Goal: Find specific page/section: Find specific page/section

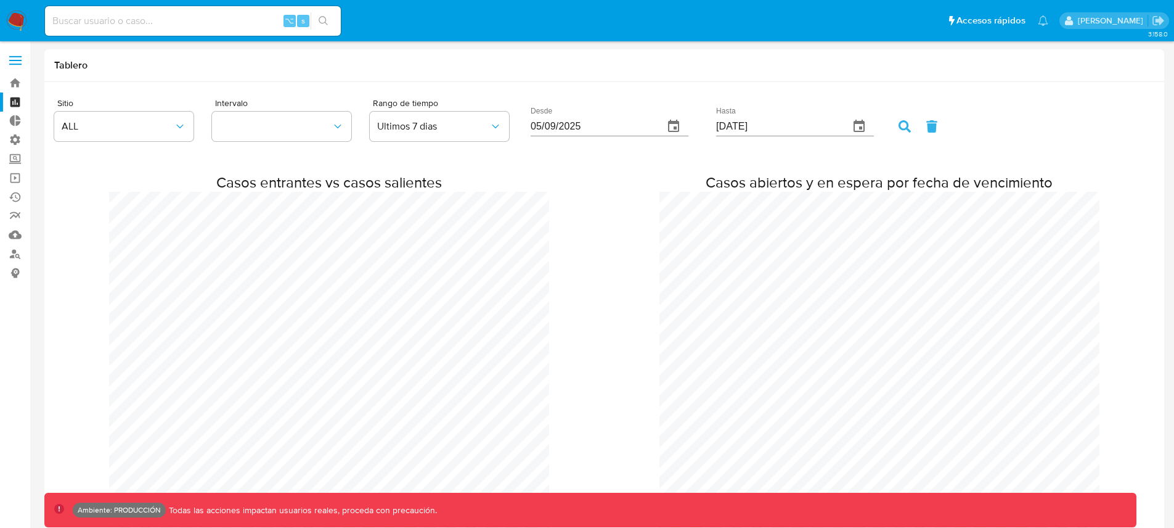
click at [663, 165] on div "Casos entrantes vs casos salientes Casos abiertos y en espera por fecha de venc…" at bounding box center [604, 391] width 1100 height 481
click at [15, 99] on link "Tablero" at bounding box center [73, 101] width 147 height 19
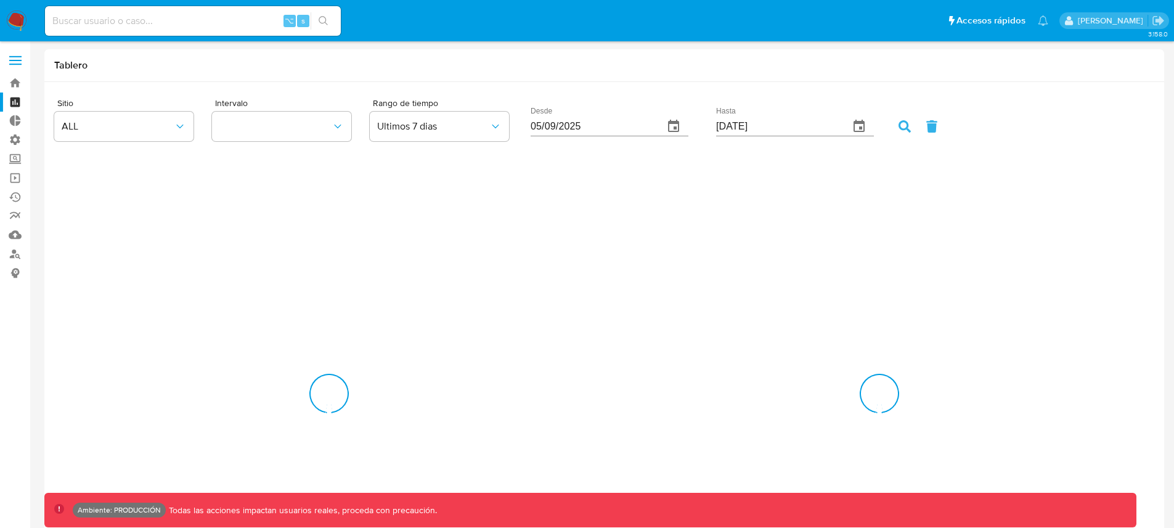
click at [17, 60] on span at bounding box center [15, 61] width 12 height 2
click at [0, 0] on input "checkbox" at bounding box center [0, 0] width 0 height 0
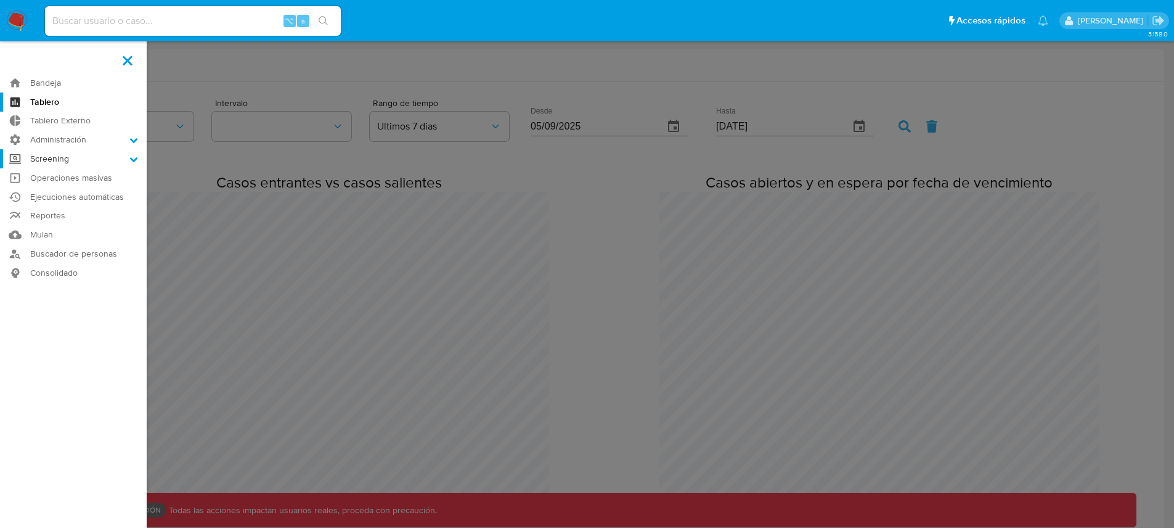
click at [135, 158] on icon at bounding box center [134, 159] width 8 height 5
click at [0, 0] on input "Screening" at bounding box center [0, 0] width 0 height 0
click at [135, 158] on icon at bounding box center [134, 157] width 8 height 5
click at [0, 0] on input "Screening" at bounding box center [0, 0] width 0 height 0
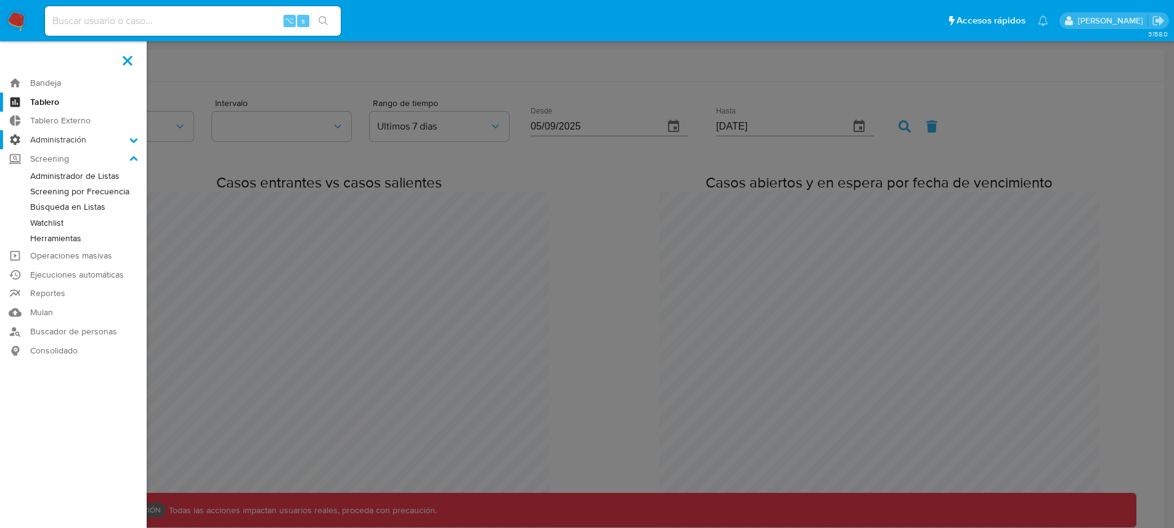
click at [134, 139] on icon at bounding box center [133, 140] width 9 height 9
click at [0, 0] on input "Administración" at bounding box center [0, 0] width 0 height 0
click at [48, 140] on label "Administración" at bounding box center [73, 139] width 147 height 19
click at [0, 0] on input "Administración" at bounding box center [0, 0] width 0 height 0
click at [54, 138] on label "Administración" at bounding box center [73, 139] width 147 height 19
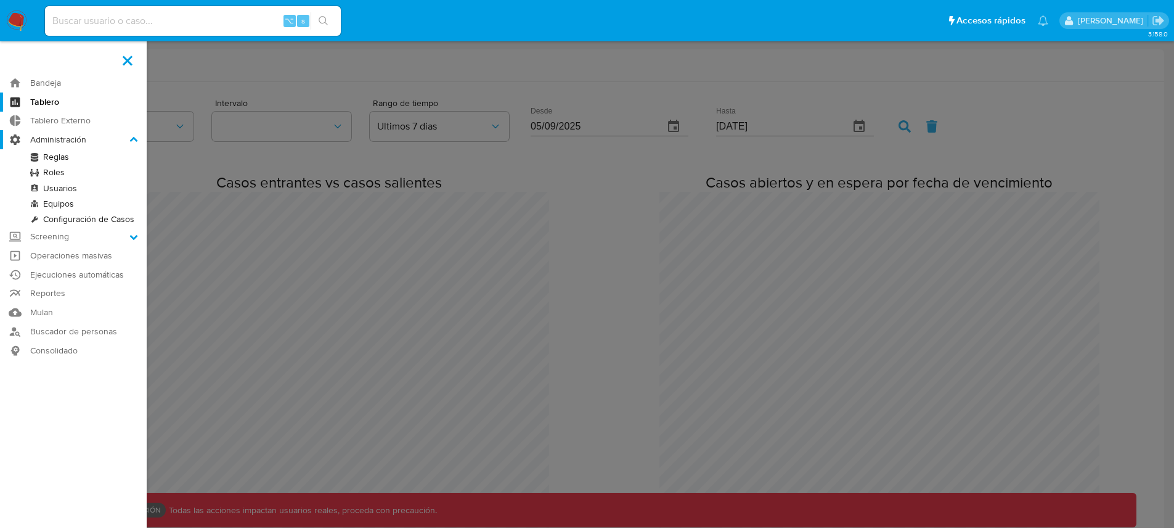
click at [0, 0] on input "Administración" at bounding box center [0, 0] width 0 height 0
click at [54, 138] on label "Administración" at bounding box center [73, 139] width 147 height 19
click at [0, 0] on input "Administración" at bounding box center [0, 0] width 0 height 0
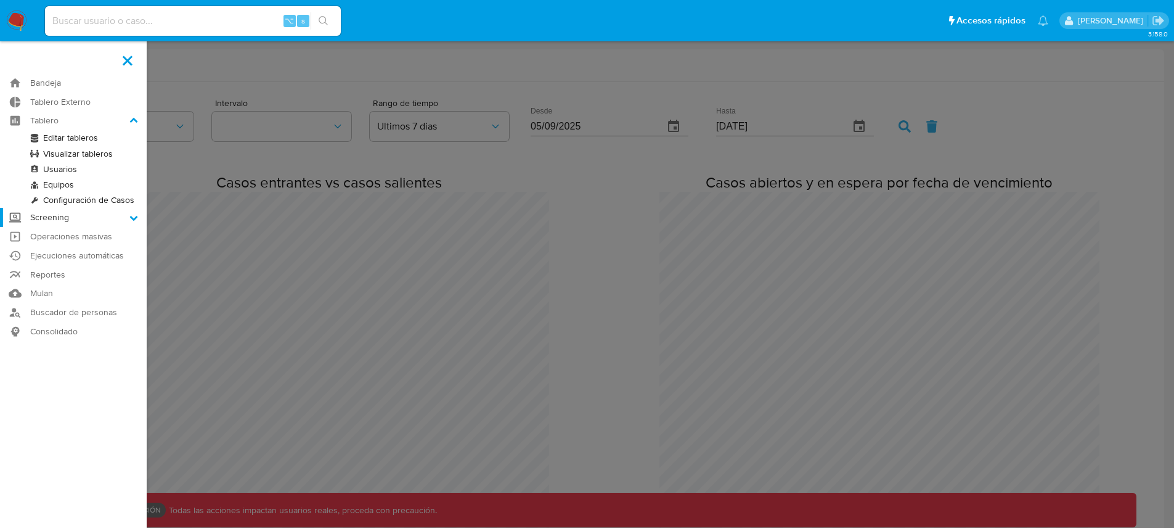
click at [134, 216] on icon at bounding box center [133, 217] width 9 height 9
click at [0, 0] on input "Screening" at bounding box center [0, 0] width 0 height 0
click at [134, 216] on link "Herramientas" at bounding box center [73, 218] width 147 height 15
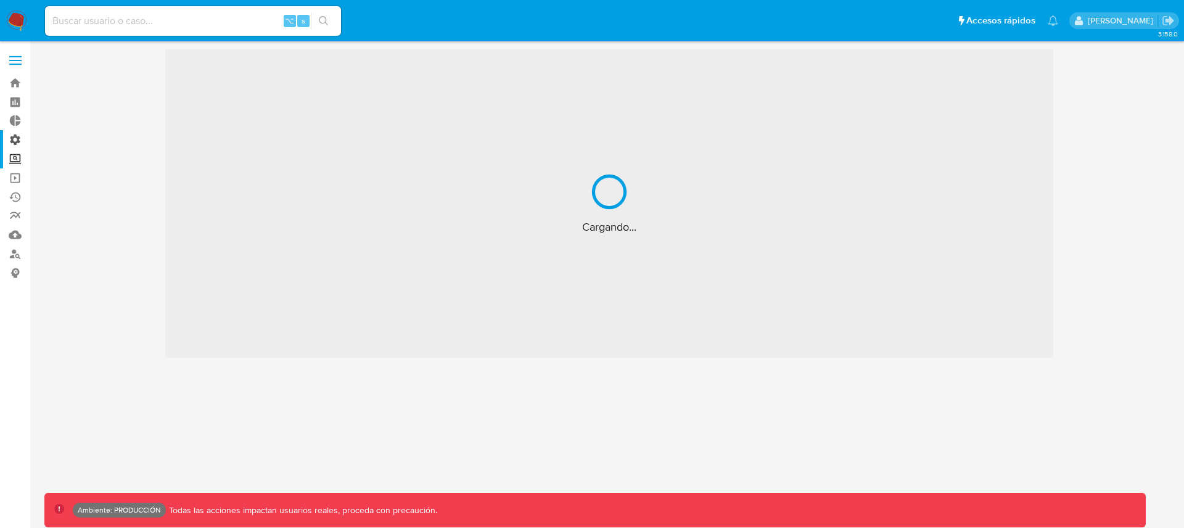
click at [18, 142] on label "Administración" at bounding box center [73, 139] width 147 height 19
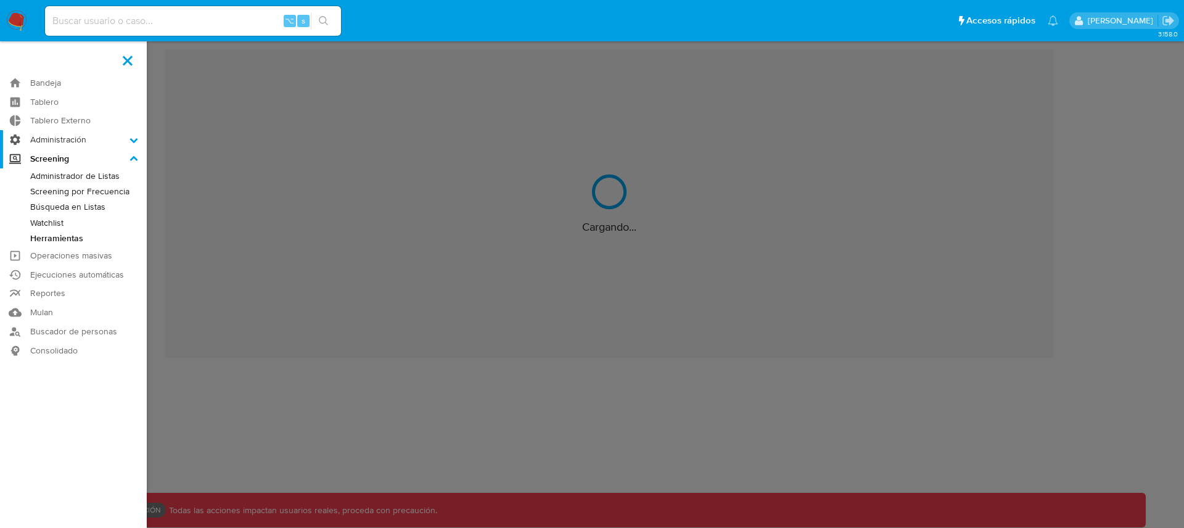
click at [0, 0] on input "Administración" at bounding box center [0, 0] width 0 height 0
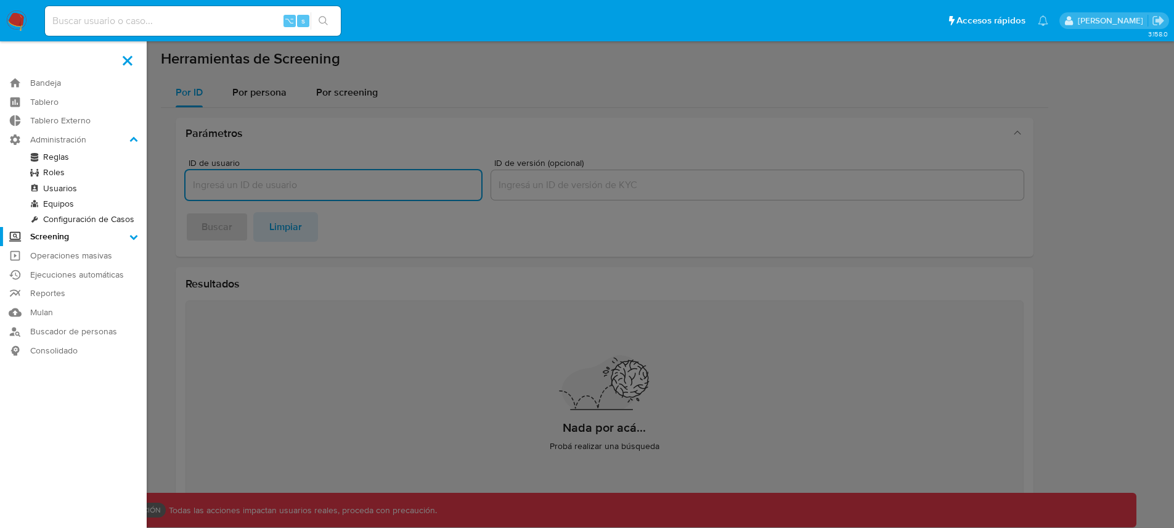
click at [142, 233] on label "Screening" at bounding box center [73, 236] width 147 height 19
click at [0, 0] on input "Screening" at bounding box center [0, 0] width 0 height 0
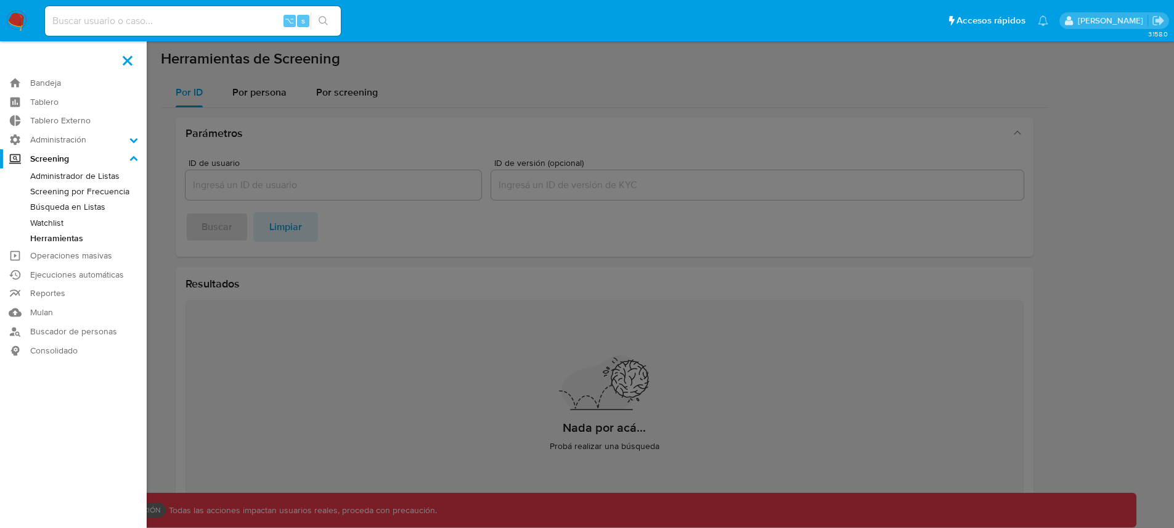
click at [137, 156] on icon at bounding box center [133, 159] width 9 height 9
click at [0, 0] on input "Screening" at bounding box center [0, 0] width 0 height 0
click at [137, 156] on icon at bounding box center [133, 159] width 9 height 9
click at [0, 0] on input "Screening" at bounding box center [0, 0] width 0 height 0
click at [124, 160] on label "Screening" at bounding box center [73, 158] width 147 height 19
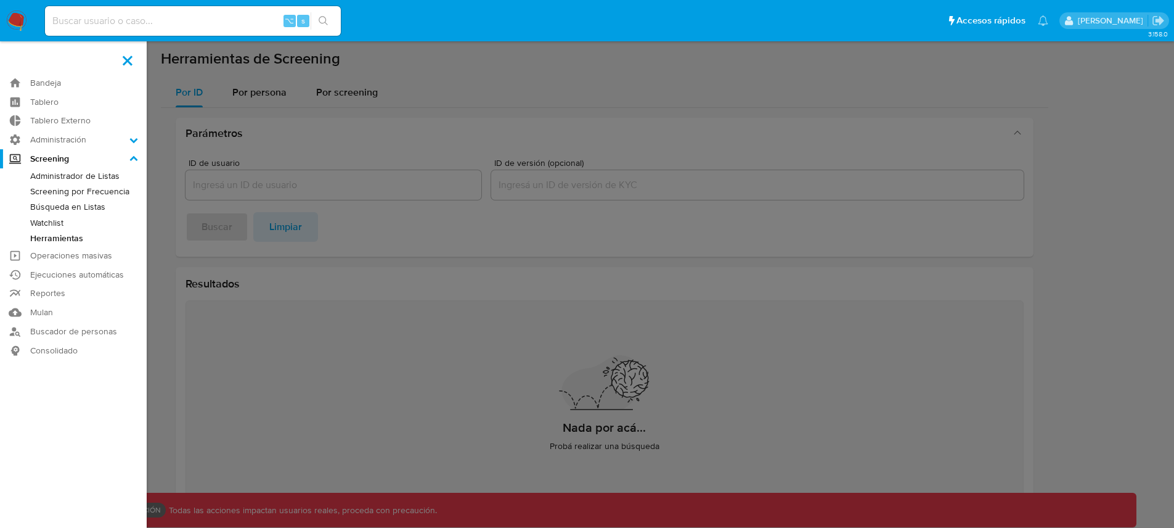
click at [0, 0] on input "Screening" at bounding box center [0, 0] width 0 height 0
click at [134, 160] on icon at bounding box center [133, 159] width 9 height 9
click at [0, 0] on input "Screening" at bounding box center [0, 0] width 0 height 0
click at [84, 138] on label "Administración" at bounding box center [73, 139] width 147 height 19
click at [0, 0] on input "Administración" at bounding box center [0, 0] width 0 height 0
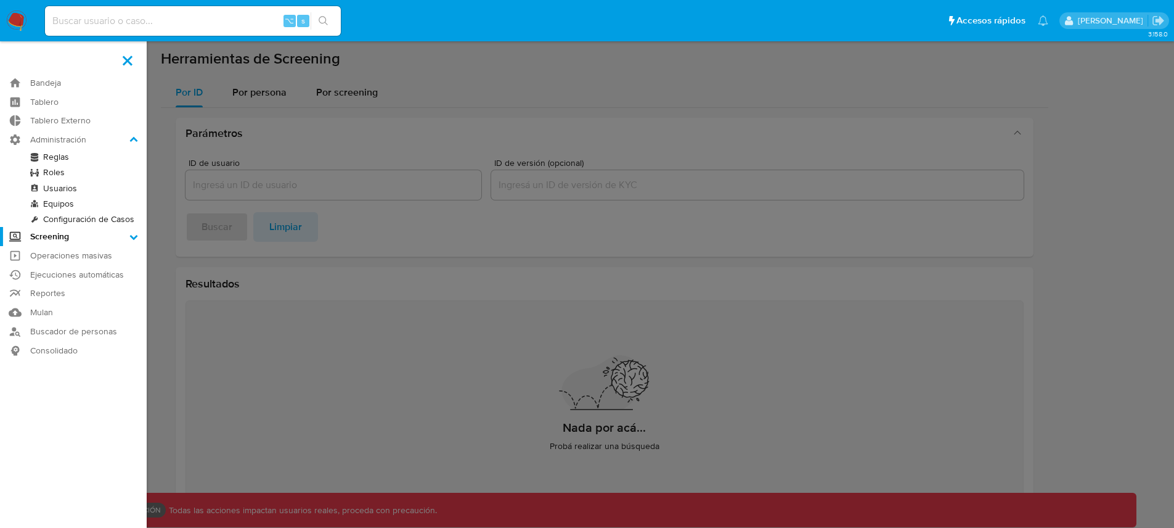
click at [63, 162] on link "Reglas" at bounding box center [73, 156] width 147 height 15
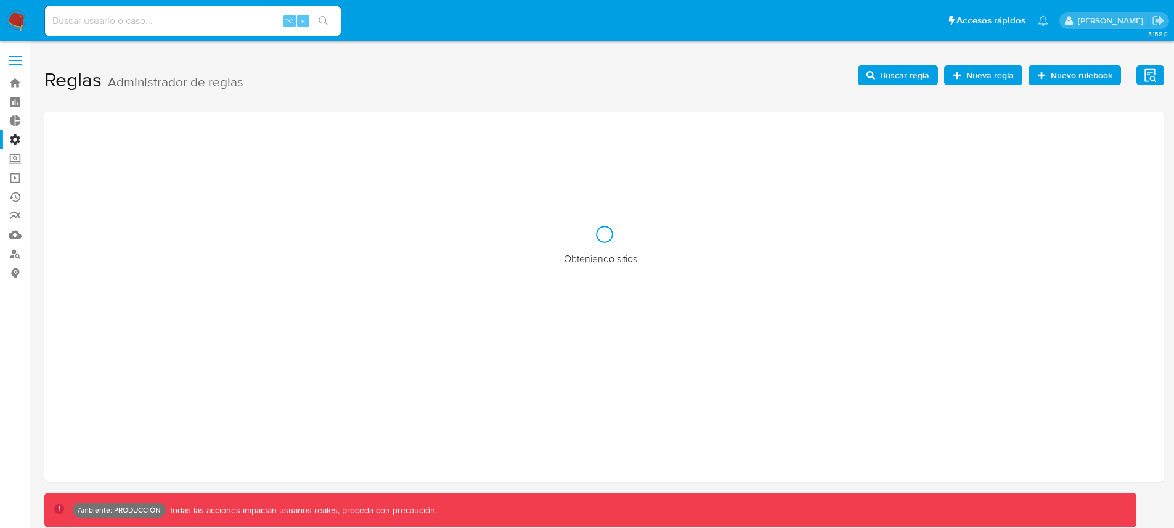
click at [19, 141] on label "Administración" at bounding box center [73, 139] width 147 height 19
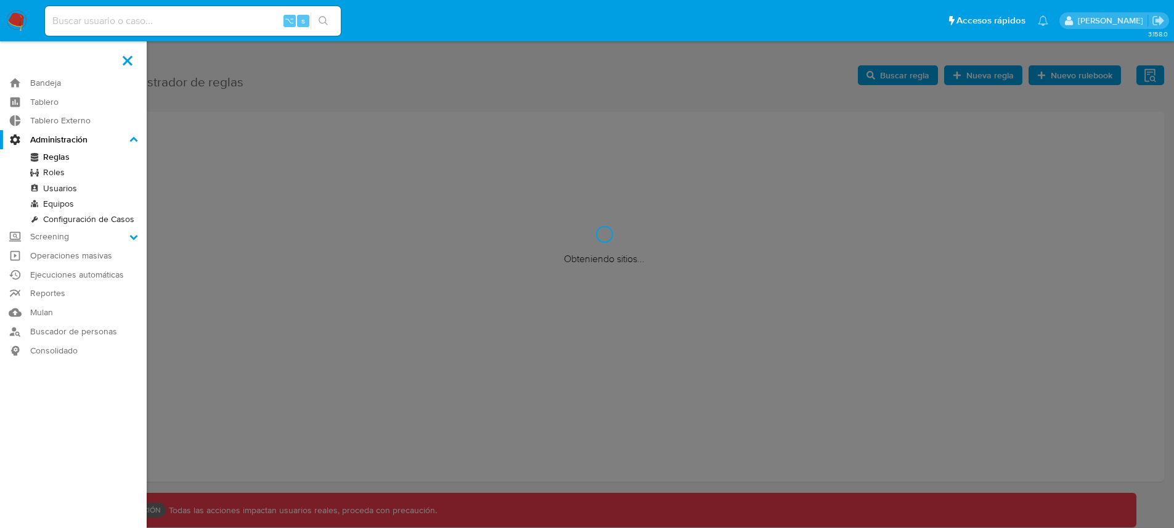
click at [0, 0] on input "Administración" at bounding box center [0, 0] width 0 height 0
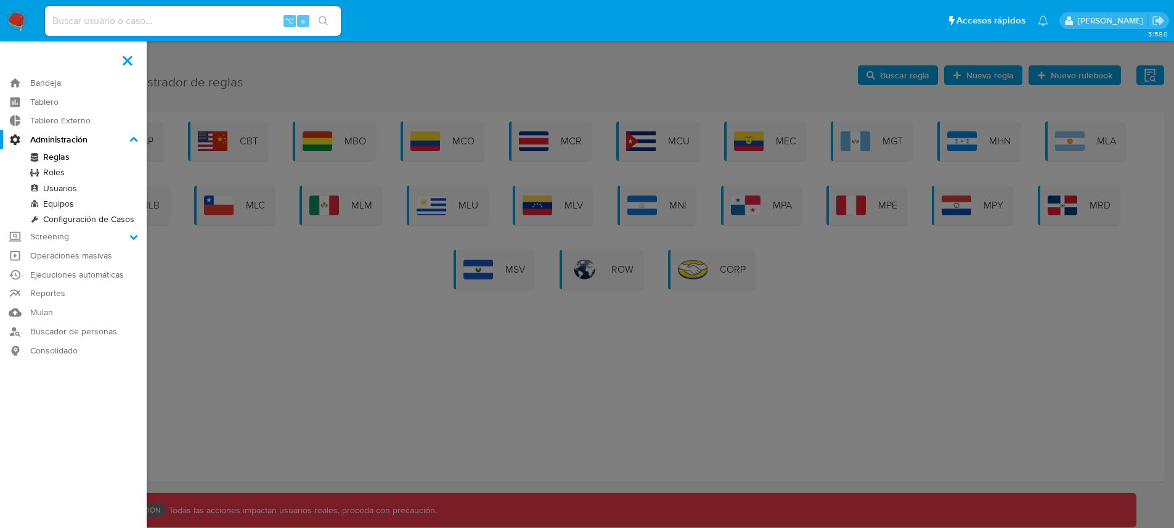
click at [65, 216] on link "Configuración de Casos" at bounding box center [73, 218] width 147 height 15
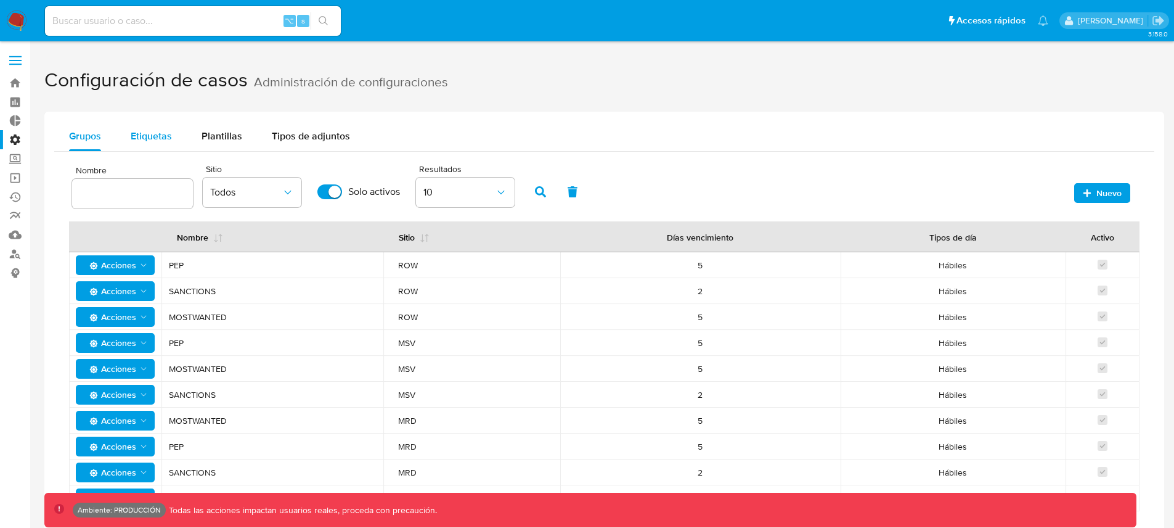
click at [173, 135] on button "Etiquetas" at bounding box center [151, 136] width 71 height 30
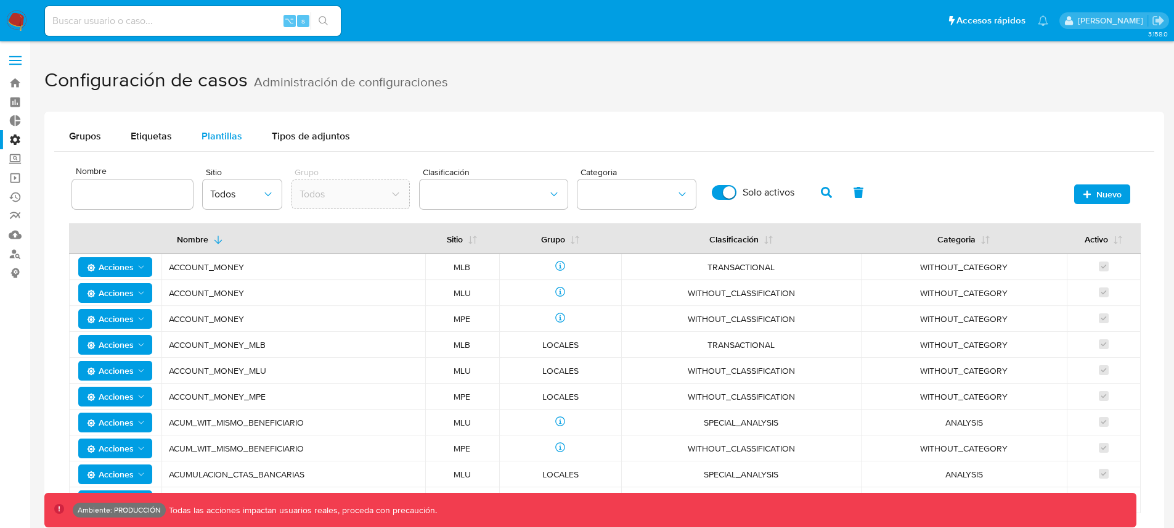
click at [212, 134] on span "Plantillas" at bounding box center [222, 136] width 41 height 14
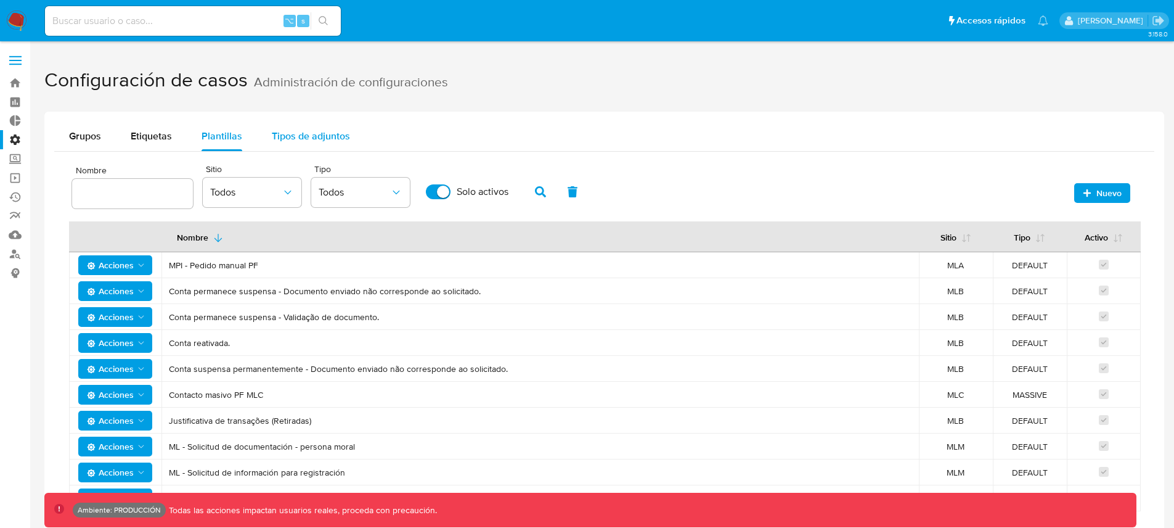
click at [308, 137] on span "Tipos de adjuntos" at bounding box center [311, 136] width 78 height 14
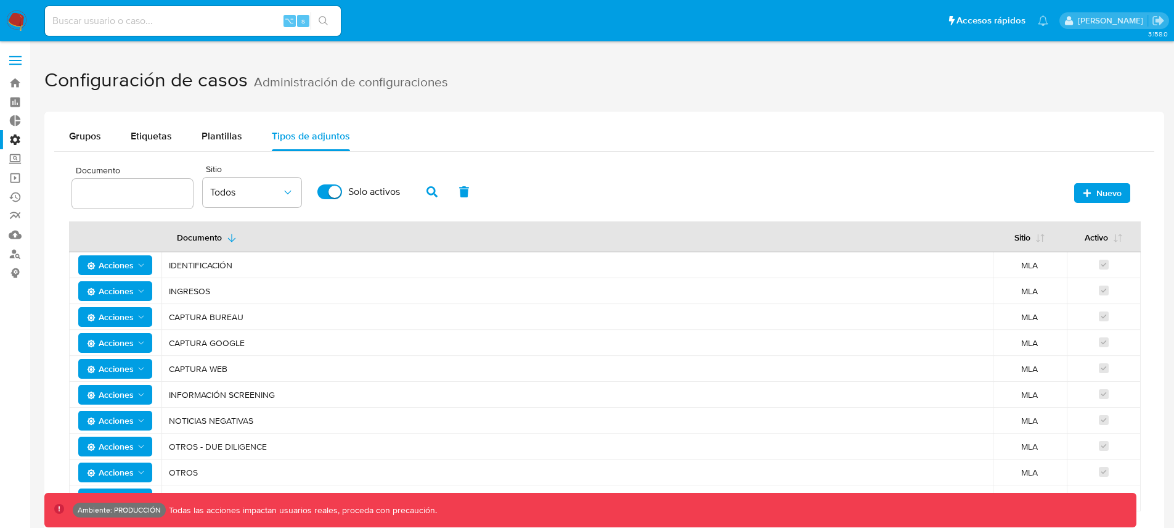
click at [20, 140] on label "Administración" at bounding box center [73, 139] width 147 height 19
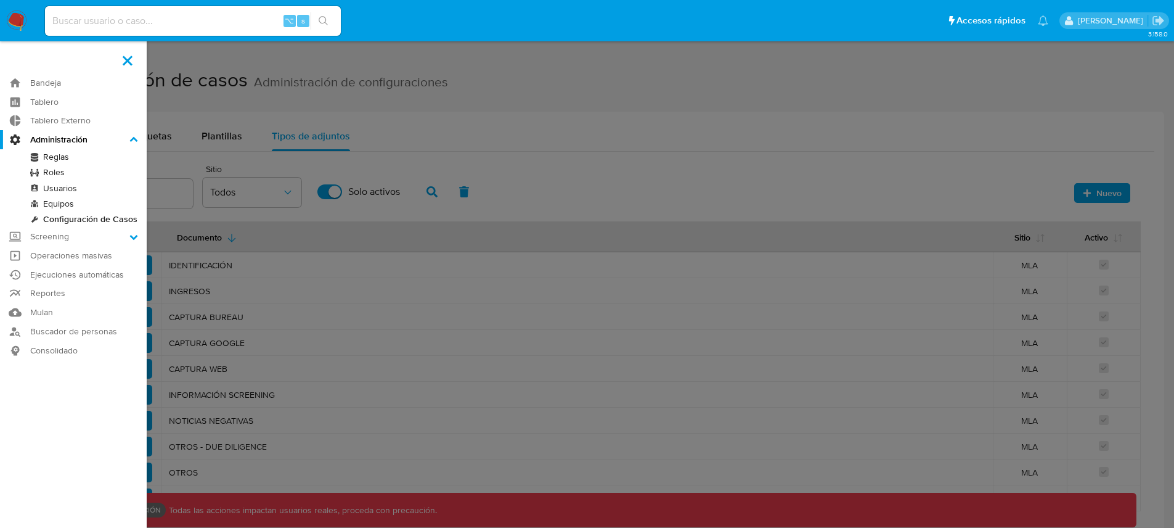
click at [0, 0] on input "Administración" at bounding box center [0, 0] width 0 height 0
click at [57, 156] on link "Reglas" at bounding box center [73, 156] width 147 height 15
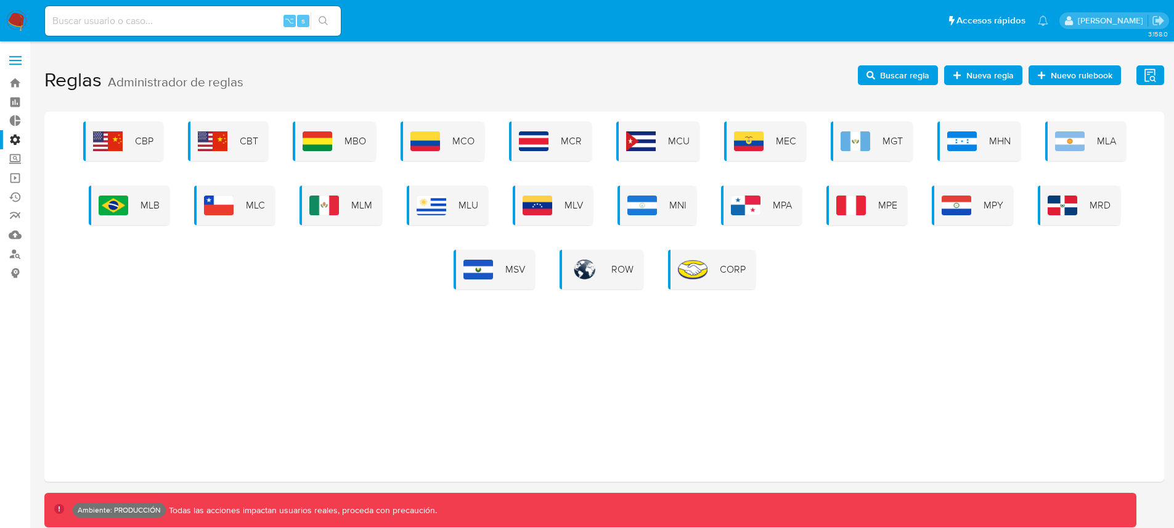
click at [915, 82] on span "Buscar regla" at bounding box center [904, 75] width 49 height 20
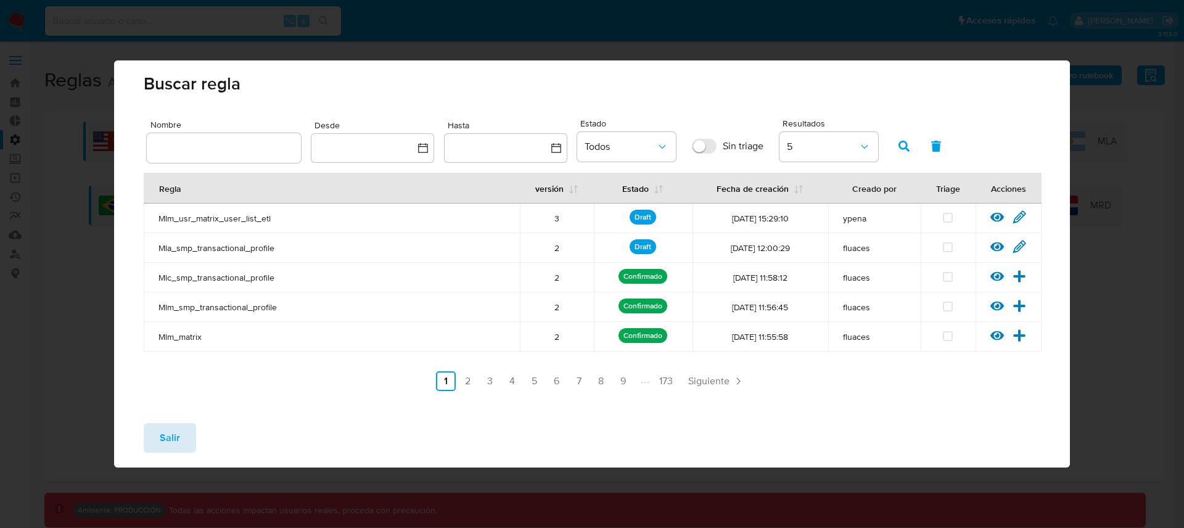
click at [187, 426] on button "Salir" at bounding box center [170, 438] width 52 height 30
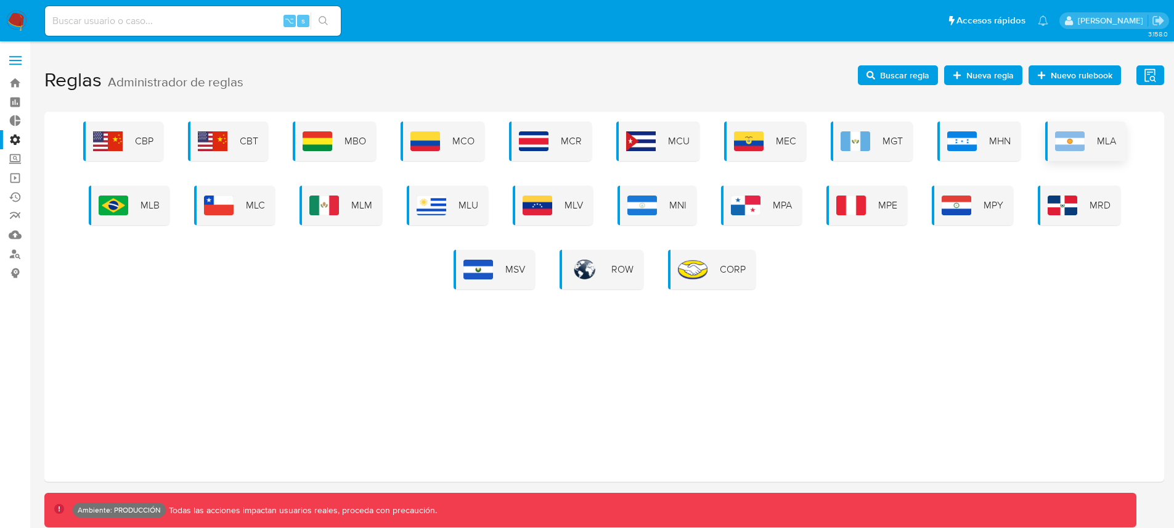
click at [1056, 149] on img at bounding box center [1070, 141] width 30 height 20
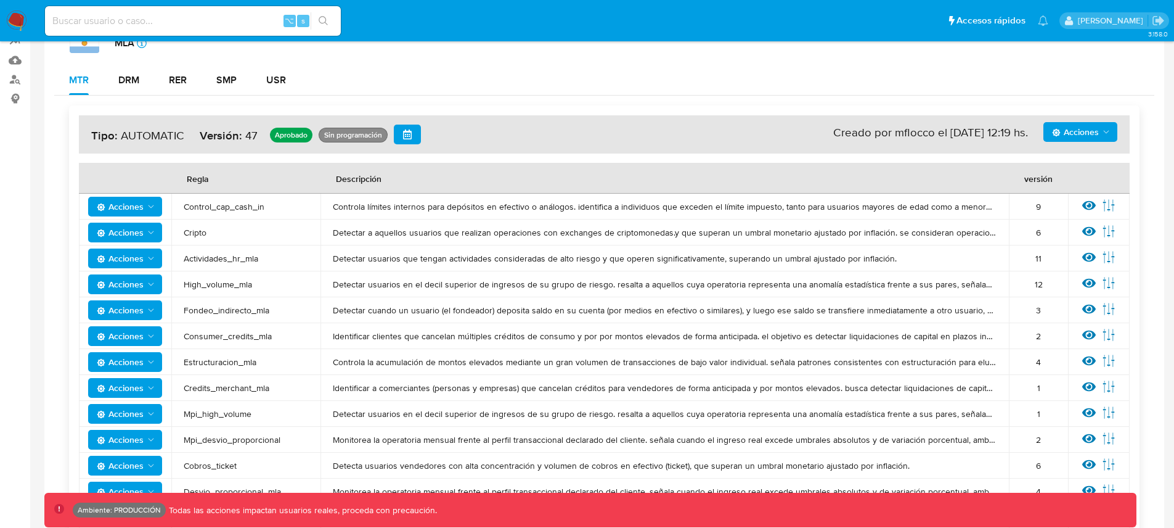
scroll to position [81, 0]
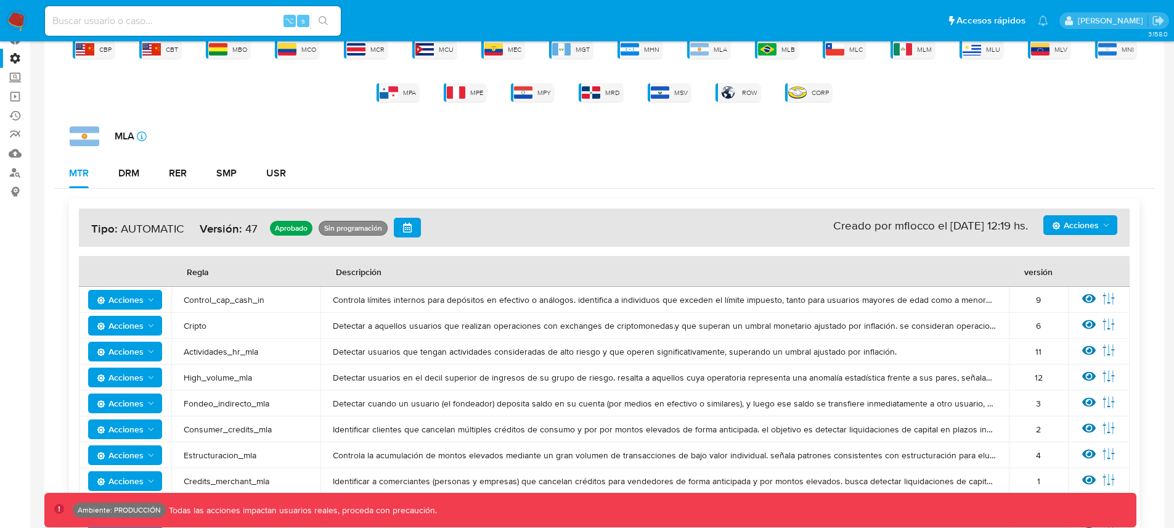
click at [1110, 214] on div "Acciones Sin ejecuciones realizadas Creado por mflocco el 08/09/2025 12:19 hs. …" at bounding box center [604, 227] width 1051 height 38
click at [1100, 223] on span "Acciones" at bounding box center [1081, 224] width 59 height 17
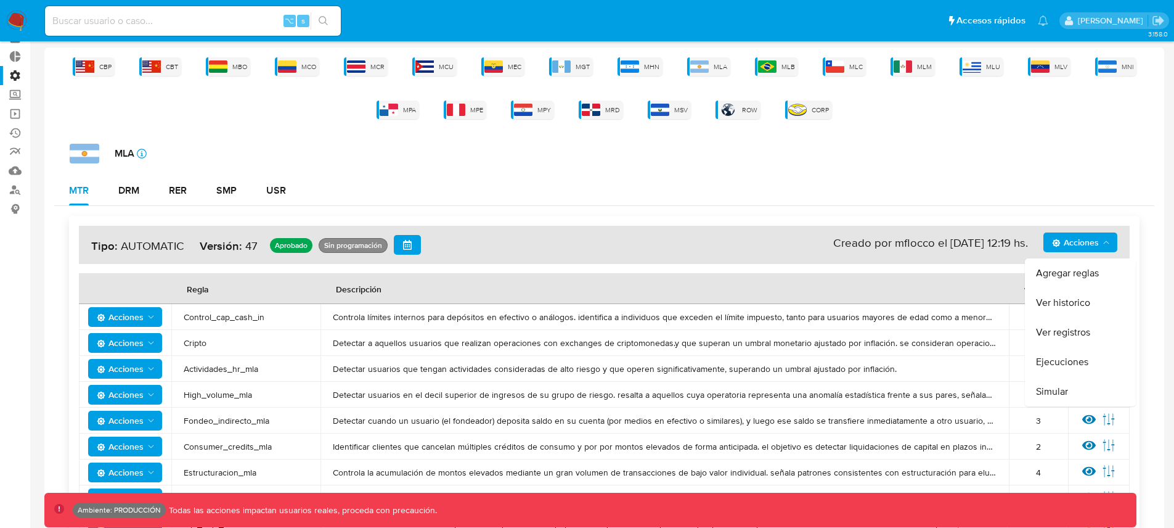
scroll to position [0, 0]
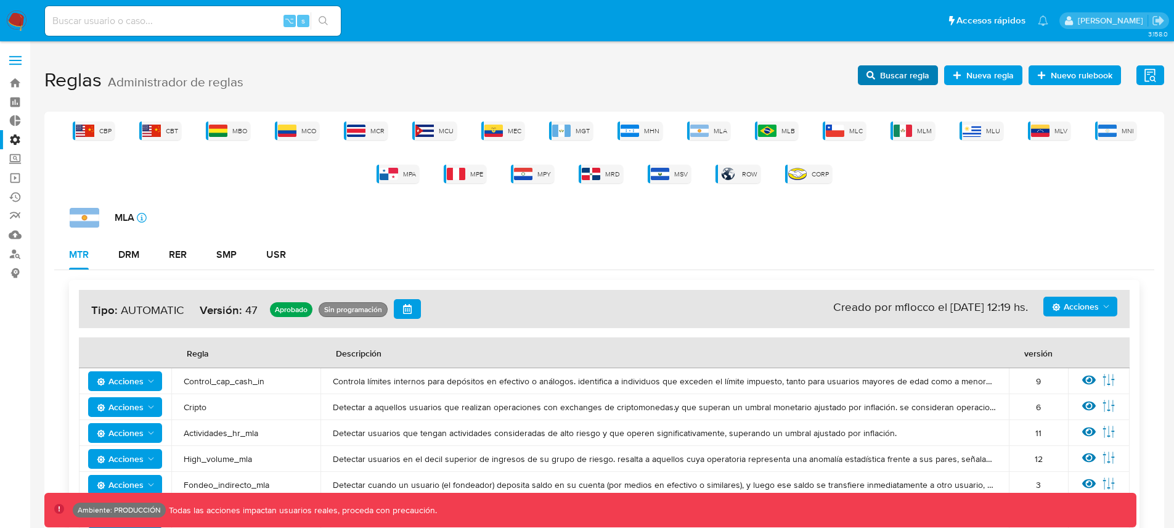
click at [883, 78] on span "Buscar regla" at bounding box center [904, 75] width 49 height 20
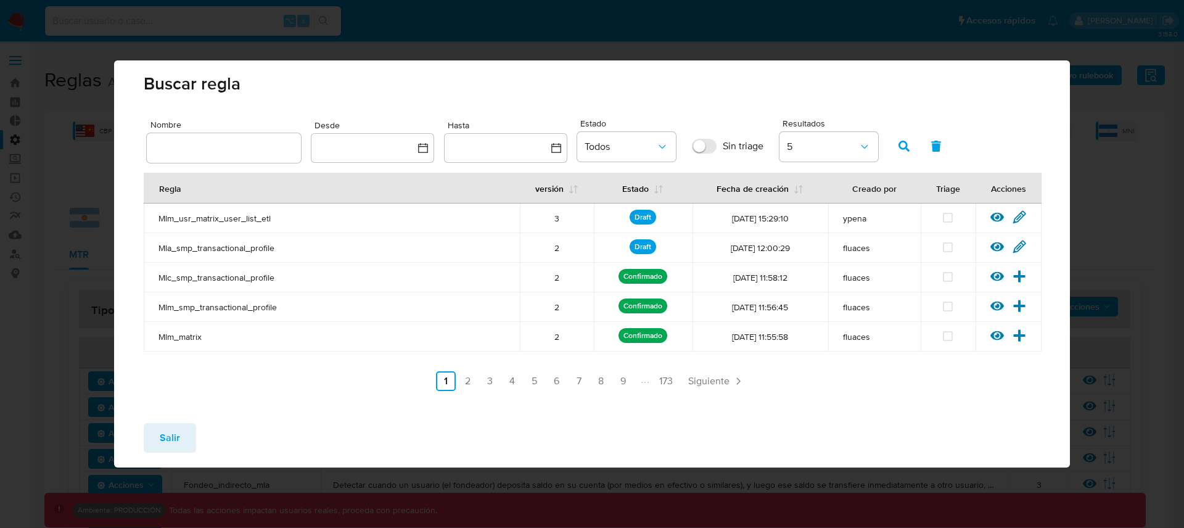
click at [1143, 7] on div "Buscar regla Nombre Desde Hasta Estado Todos Sin triage Resultados 5 Regla vers…" at bounding box center [592, 264] width 1184 height 528
click at [1116, 12] on div "Buscar regla Nombre Desde Hasta Estado Todos Sin triage Resultados 5 Regla vers…" at bounding box center [592, 264] width 1184 height 528
drag, startPoint x: 190, startPoint y: 444, endPoint x: 197, endPoint y: 432, distance: 14.1
click at [190, 443] on button "Salir" at bounding box center [170, 438] width 52 height 30
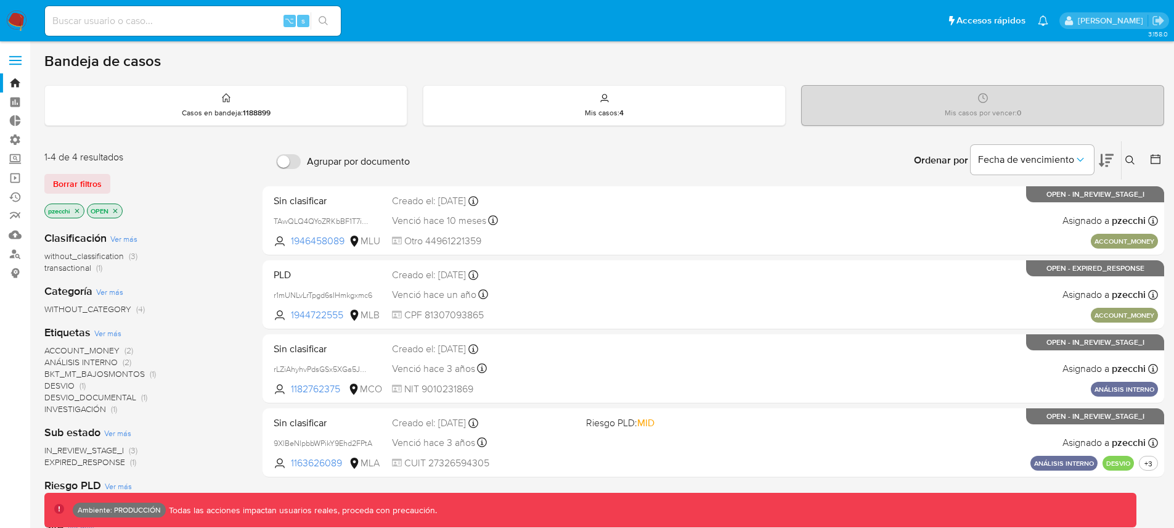
click at [1041, 17] on icon "Notificaciones" at bounding box center [1043, 20] width 10 height 10
click at [1033, 5] on li "Pausado Ver notificaciones" at bounding box center [982, 20] width 137 height 31
